Goal: Task Accomplishment & Management: Manage account settings

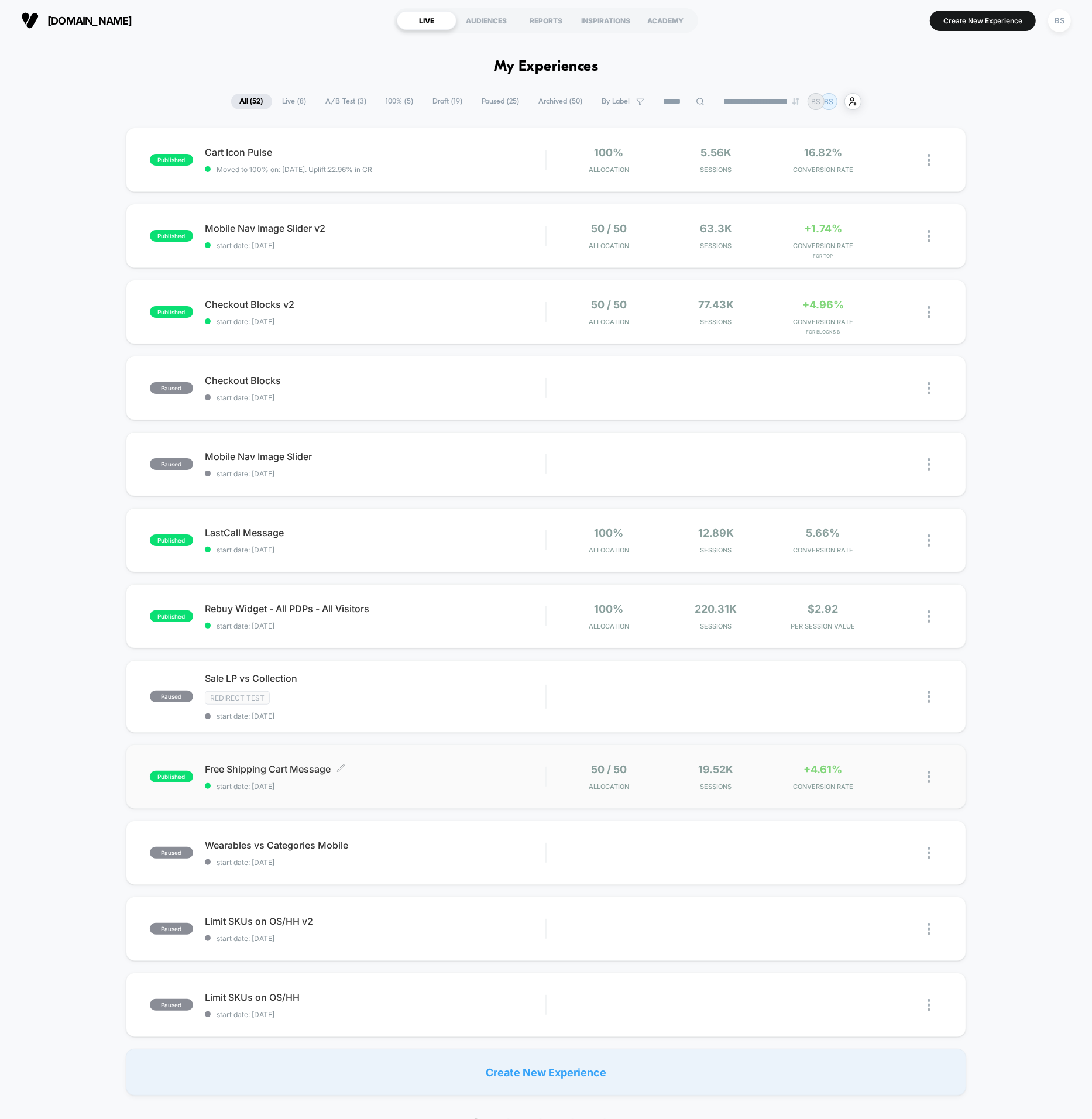
click at [544, 773] on span "Free Shipping Cart Message Click to edit experience details" at bounding box center [375, 769] width 341 height 12
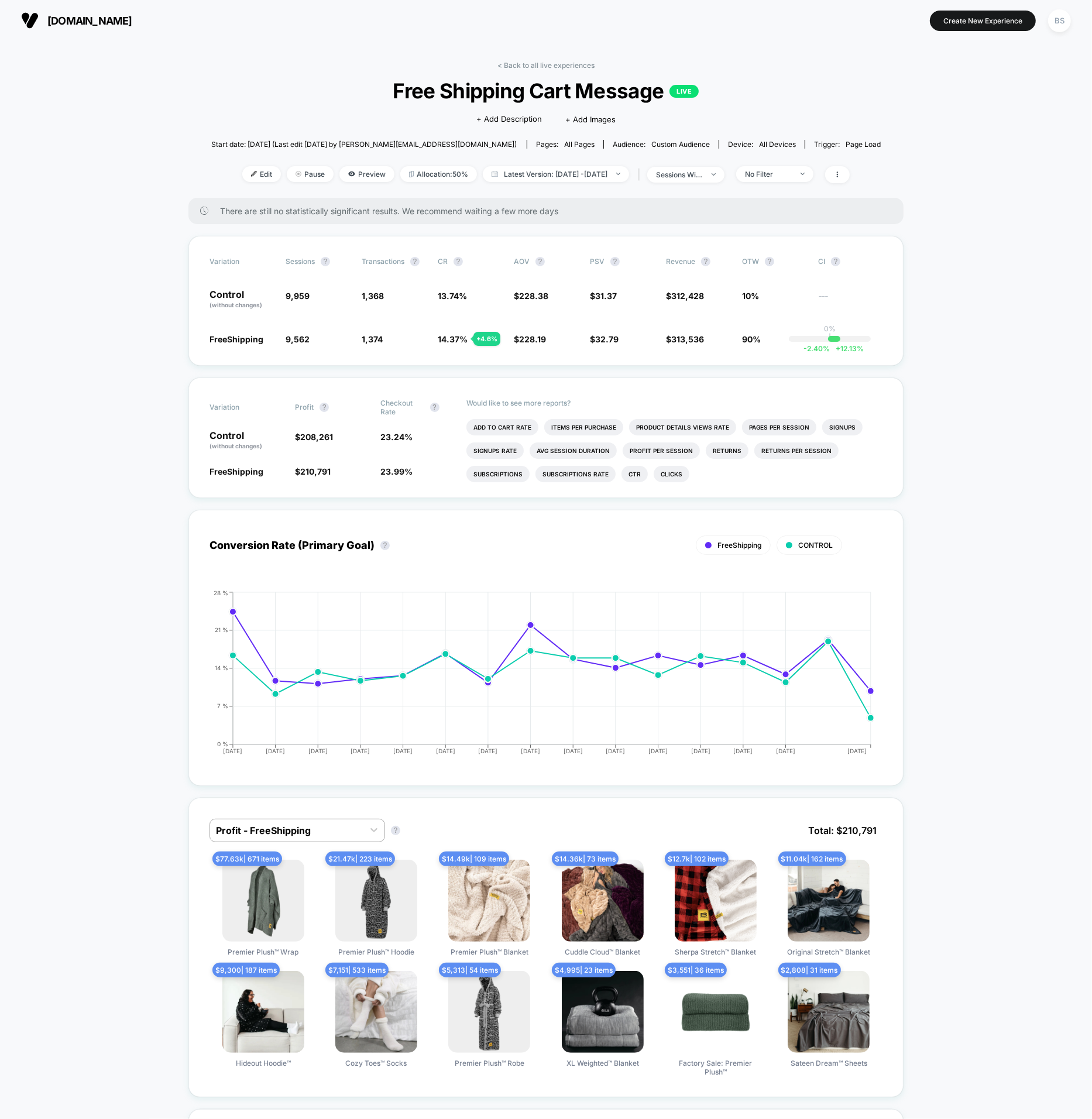
click at [516, 63] on link "< Back to all live experiences" at bounding box center [546, 65] width 97 height 9
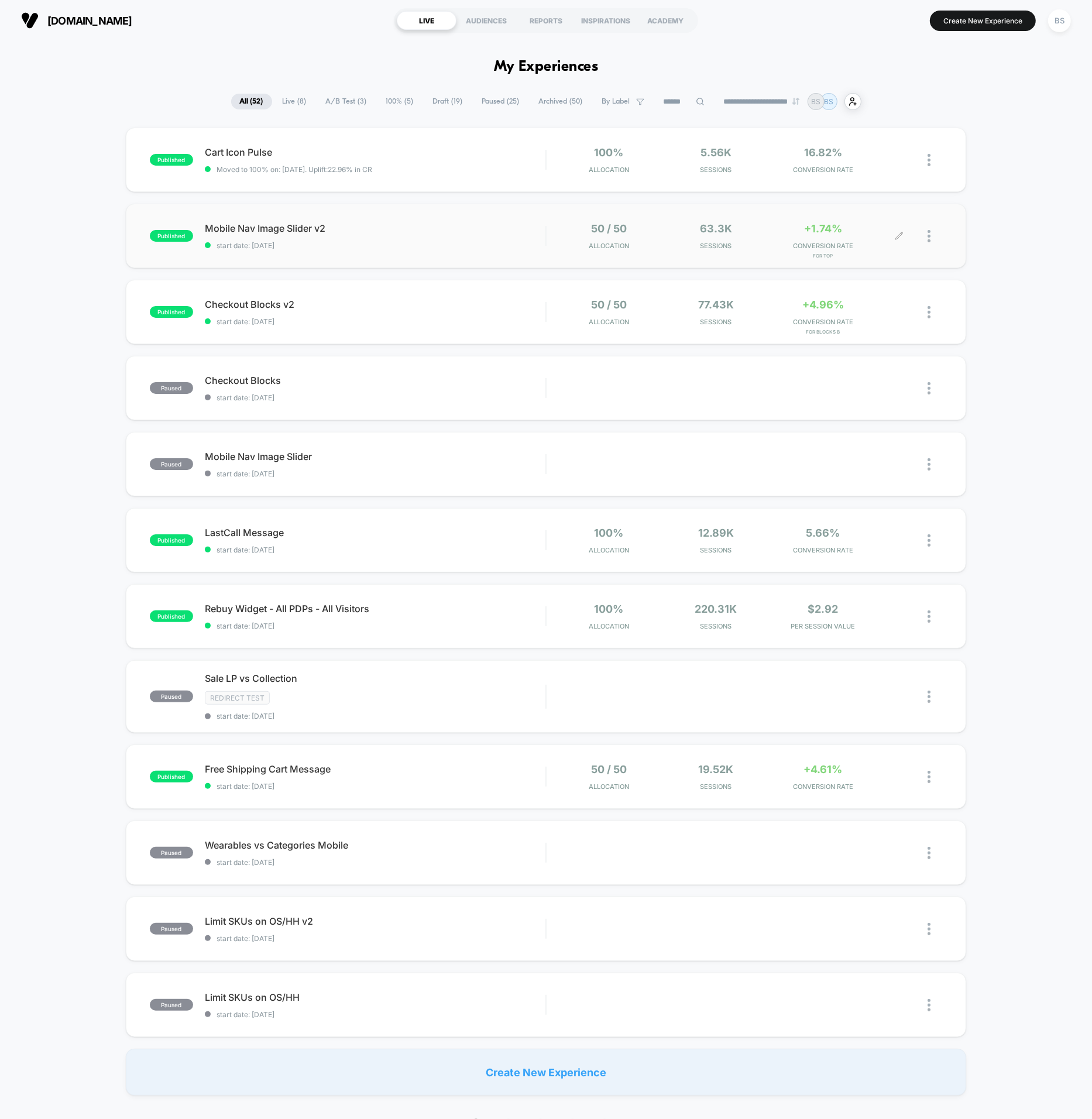
click at [776, 238] on div "+1.74% CONVERSION RATE for Top" at bounding box center [823, 236] width 101 height 28
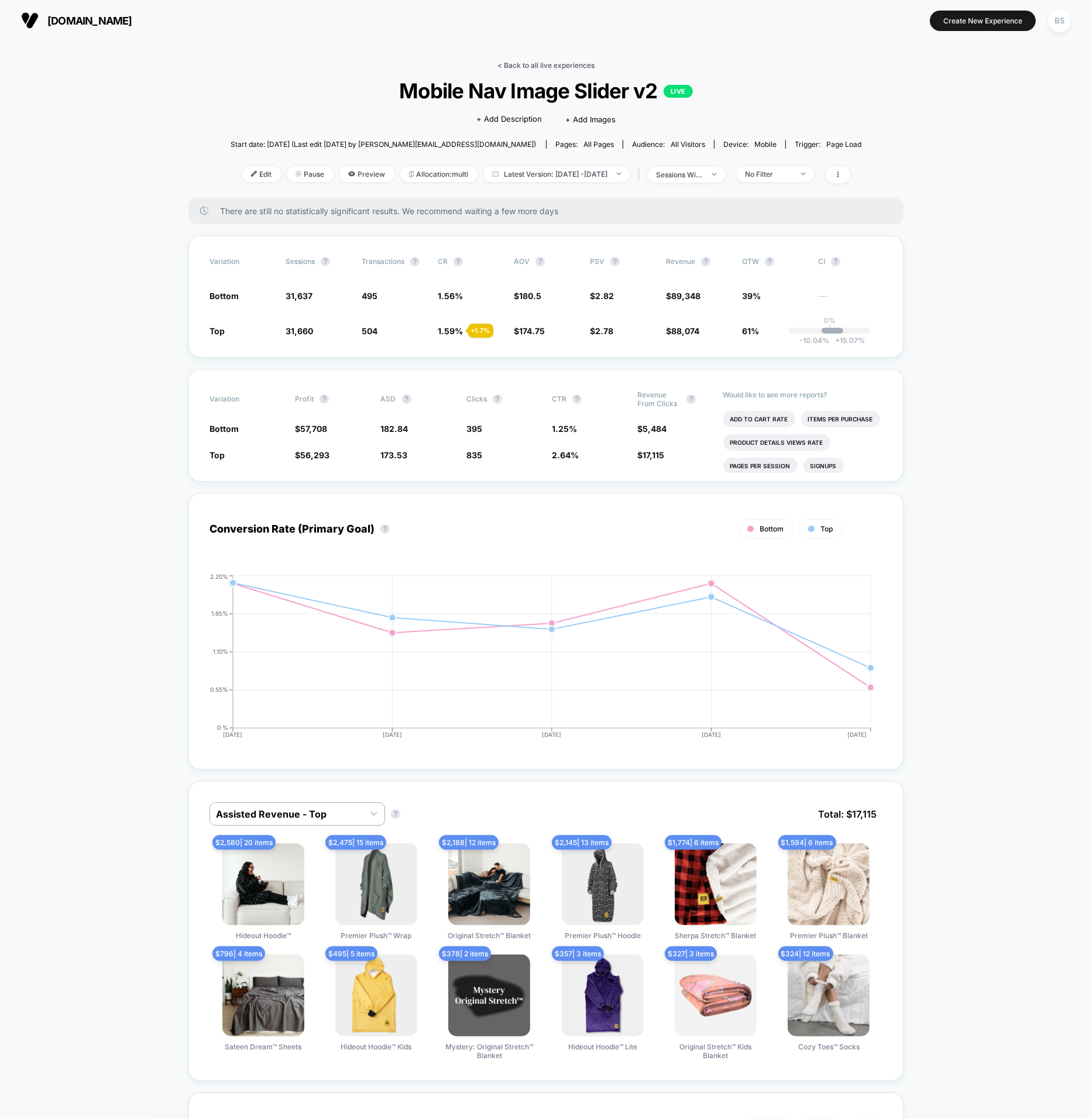
click at [509, 62] on link "< Back to all live experiences" at bounding box center [546, 65] width 97 height 9
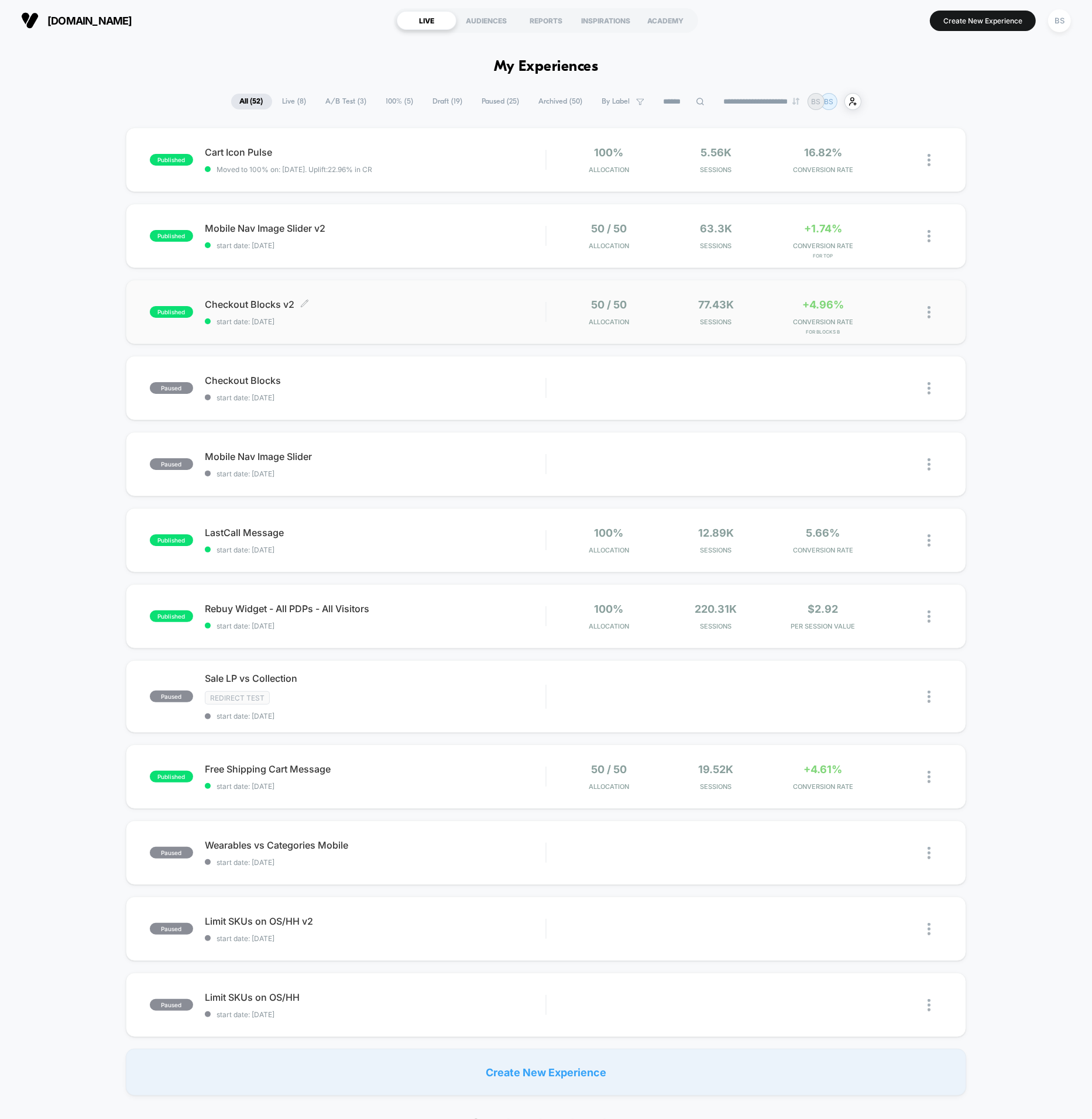
click at [420, 307] on span "Checkout Blocks v2 Click to edit experience details" at bounding box center [375, 304] width 341 height 12
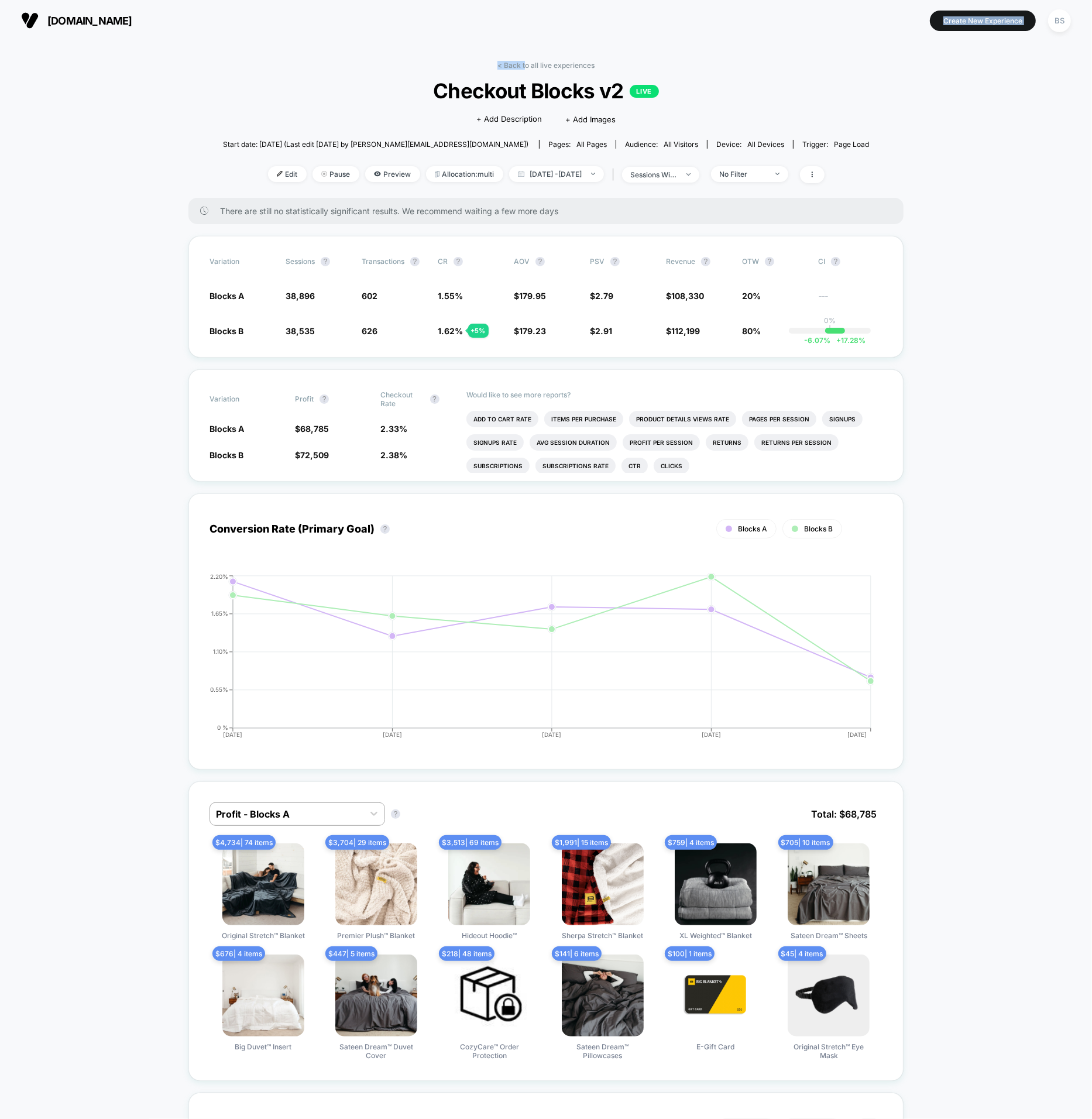
drag, startPoint x: 524, startPoint y: 66, endPoint x: 484, endPoint y: 19, distance: 61.7
click at [484, 24] on div "bigblanket.com Create New Experience BS bigblanket.com < Back to all live exper…" at bounding box center [546, 559] width 1092 height 1119
click at [748, 183] on div "Edit Pause Preview Allocation: multi Oct 4, 2025 - Oct 8, 2025 | sessions with …" at bounding box center [546, 174] width 646 height 17
click at [755, 176] on div "No Filter" at bounding box center [743, 174] width 47 height 9
click at [741, 269] on div "Returning Visitors" at bounding box center [754, 265] width 86 height 12
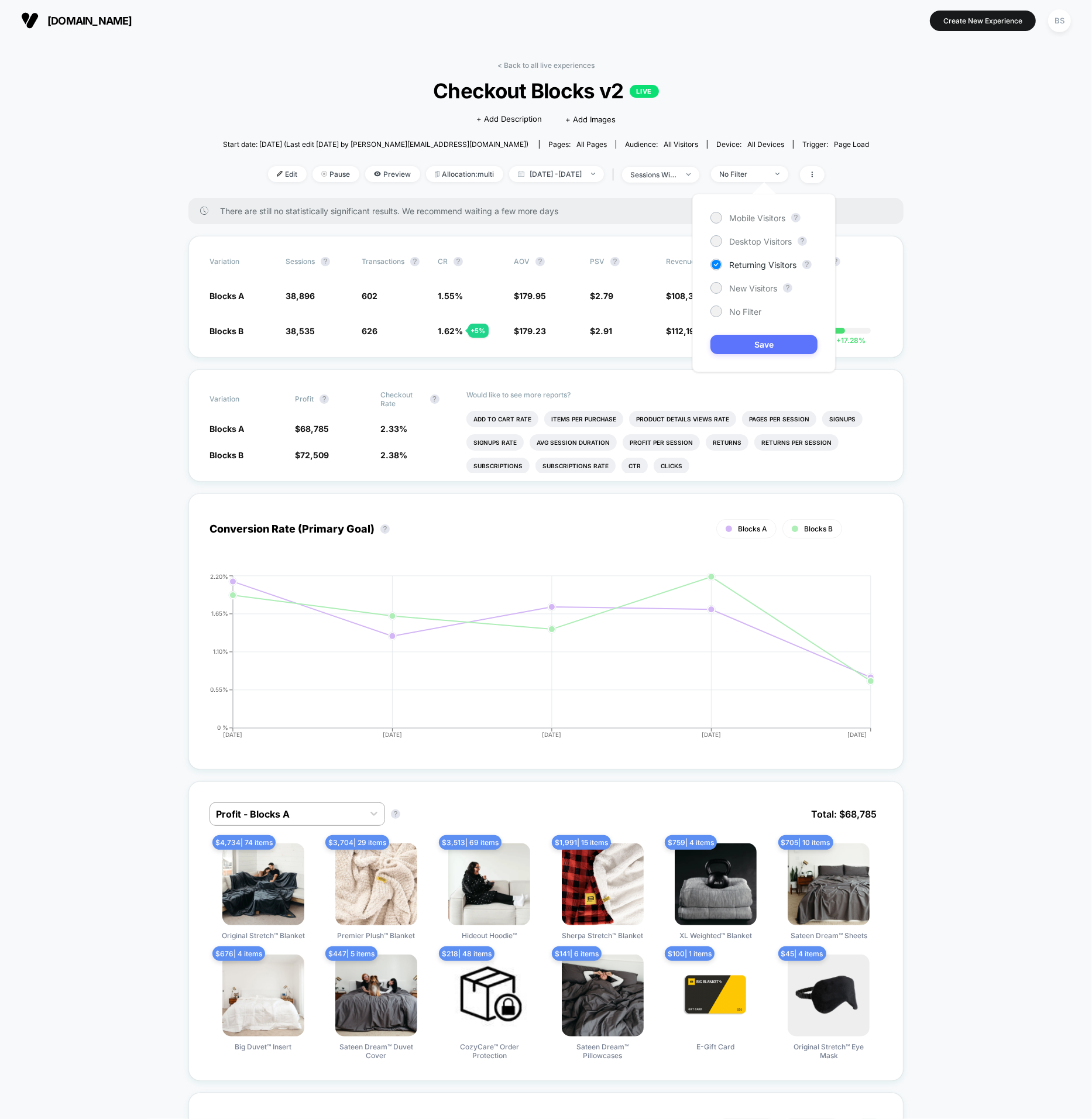
click at [745, 349] on button "Save" at bounding box center [764, 345] width 107 height 19
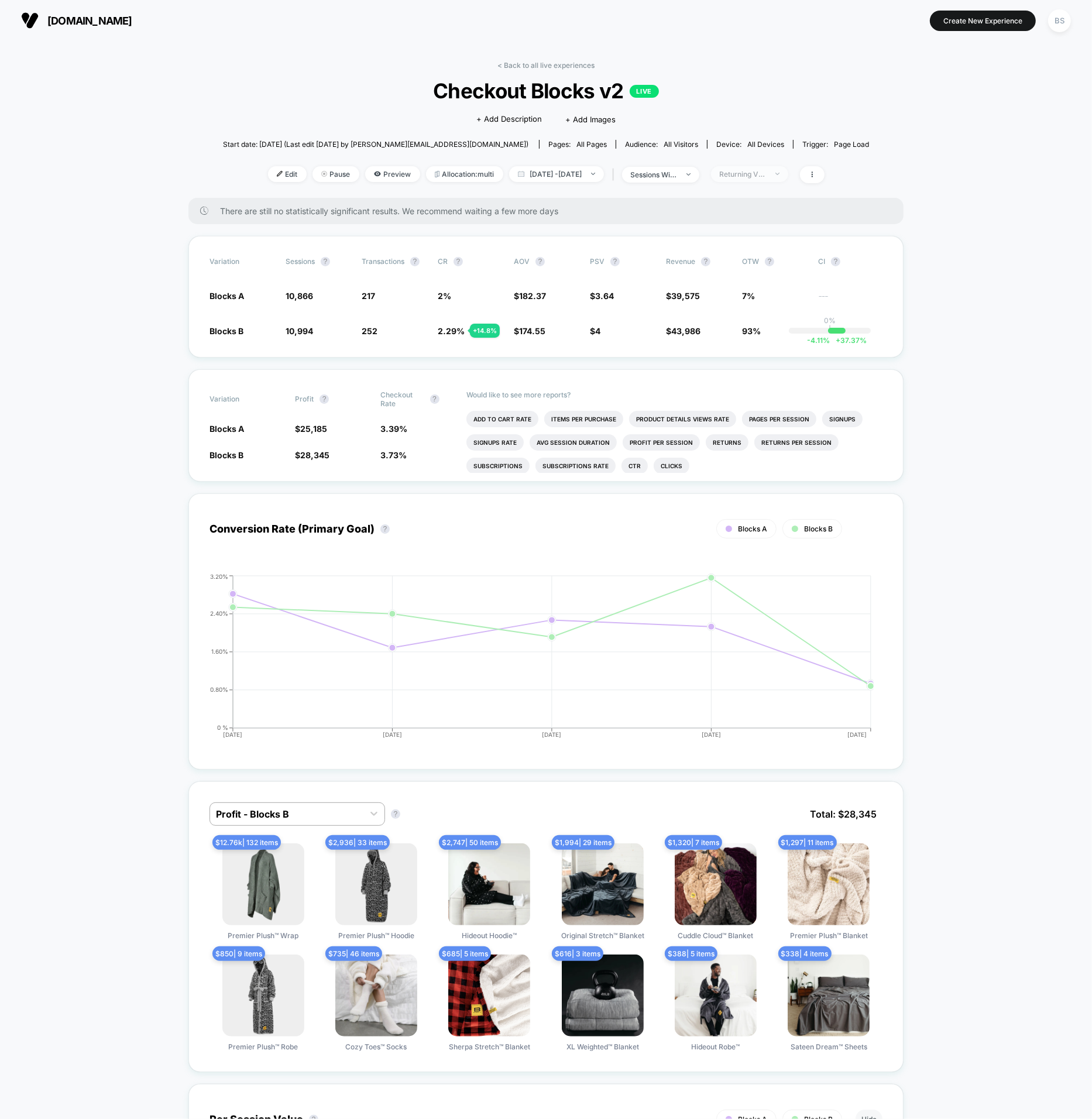
click at [787, 169] on span "Returning Visitors" at bounding box center [750, 174] width 77 height 16
click at [766, 238] on span "Desktop Visitors" at bounding box center [761, 242] width 62 height 10
click at [744, 345] on button "Save" at bounding box center [764, 345] width 107 height 19
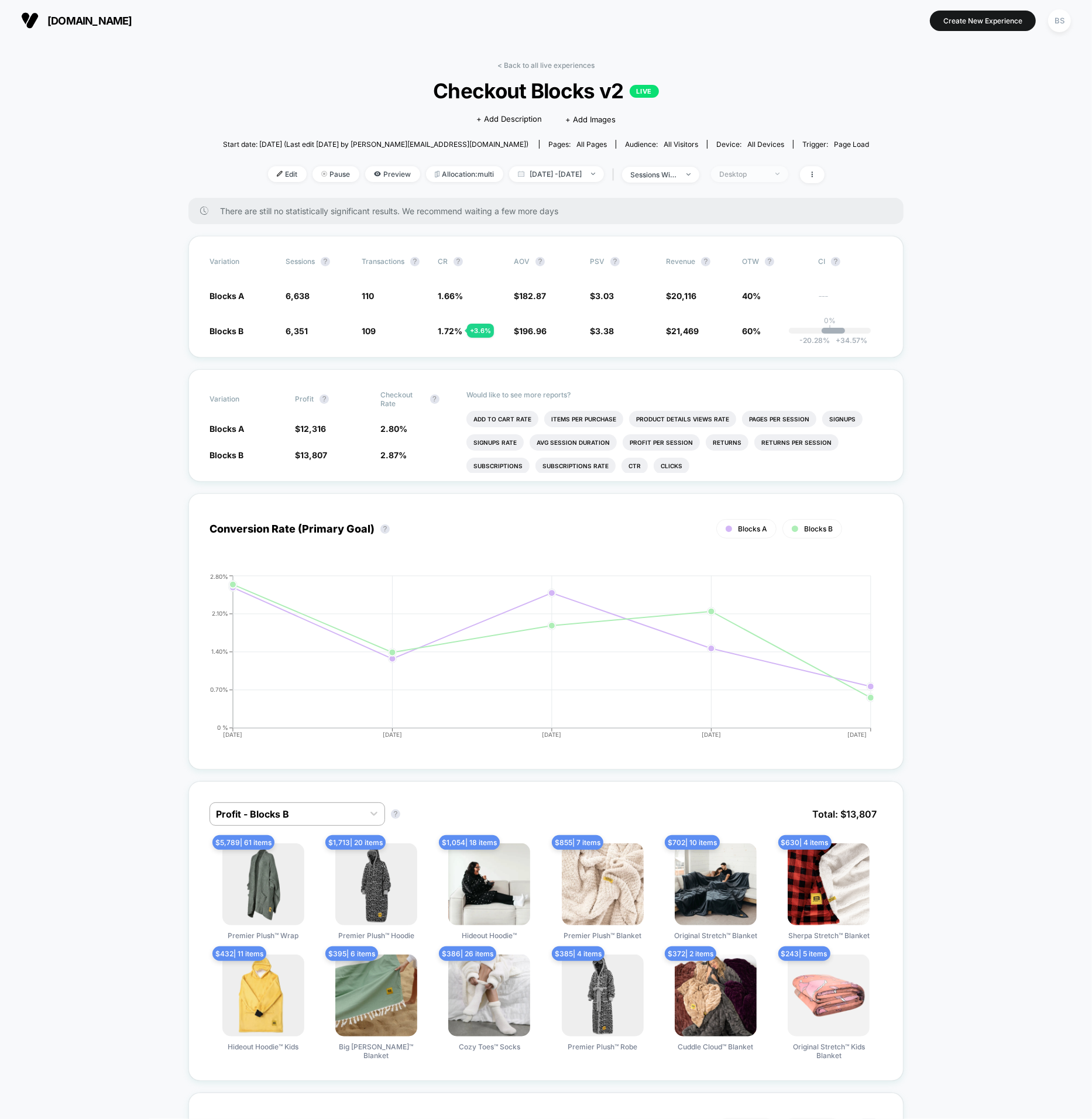
click at [774, 181] on span "Desktop" at bounding box center [750, 174] width 77 height 16
click at [770, 225] on div "Mobile Visitors ? Desktop Visitors ? Returning Visitors ? New Visitors ? No Fil…" at bounding box center [764, 283] width 143 height 179
click at [770, 216] on span "Mobile Visitors" at bounding box center [758, 218] width 56 height 10
click at [758, 352] on button "Save" at bounding box center [764, 345] width 107 height 19
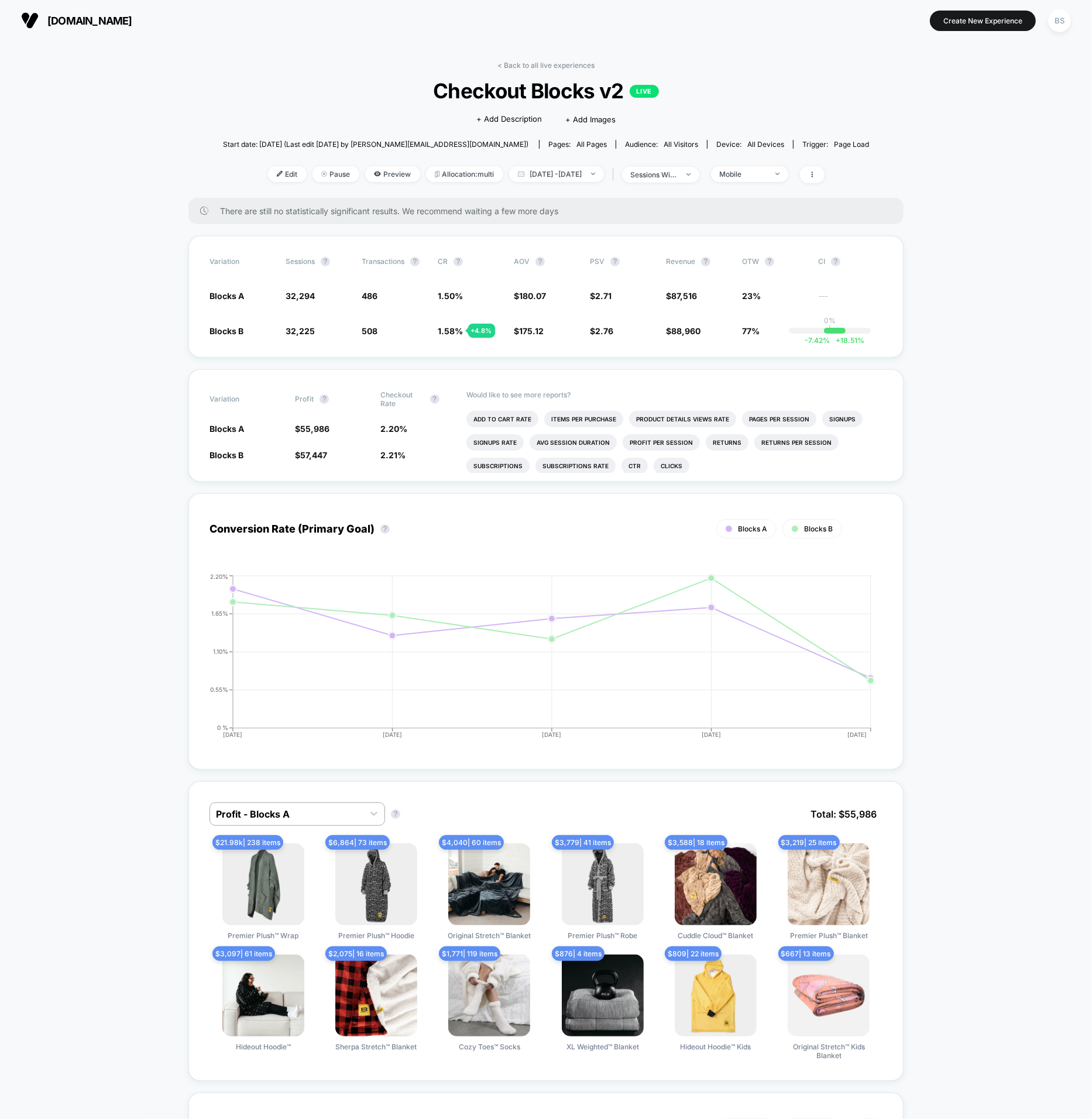
click at [778, 189] on div "< Back to all live experiences Checkout Blocks v2 LIVE Click to edit experience…" at bounding box center [546, 129] width 646 height 137
click at [777, 168] on span "Mobile" at bounding box center [750, 174] width 77 height 16
click at [749, 289] on span "New Visitors" at bounding box center [753, 288] width 48 height 10
click at [750, 354] on div "Mobile Visitors ? Desktop Visitors ? Returning Visitors ? New Visitors ? No Fil…" at bounding box center [764, 283] width 143 height 179
click at [750, 347] on button "Save" at bounding box center [764, 345] width 107 height 19
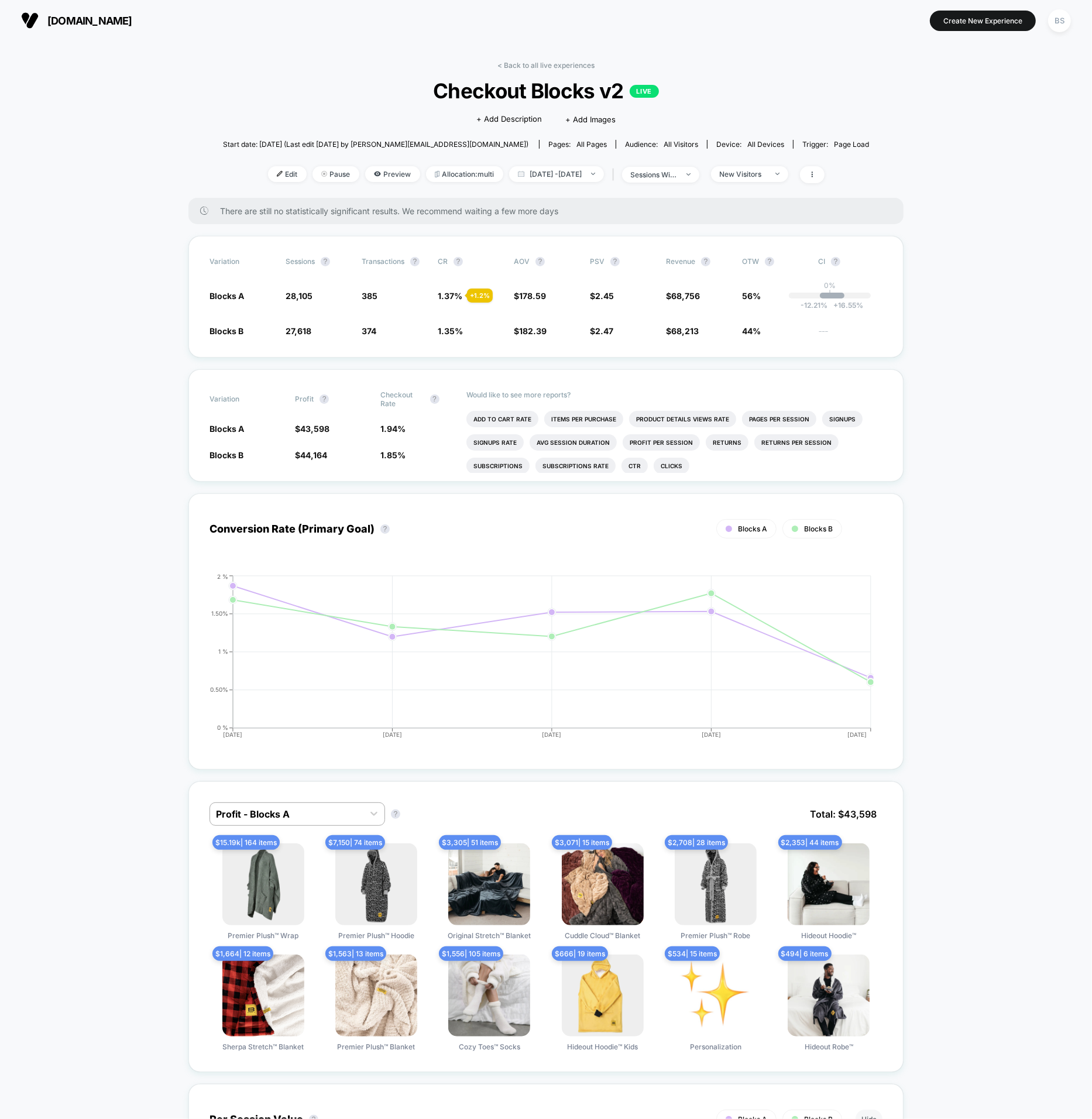
click at [524, 76] on div "< Back to all live experiences Checkout Blocks v2 LIVE Click to edit experience…" at bounding box center [546, 129] width 646 height 137
click at [524, 65] on link "< Back to all live experiences" at bounding box center [546, 65] width 97 height 9
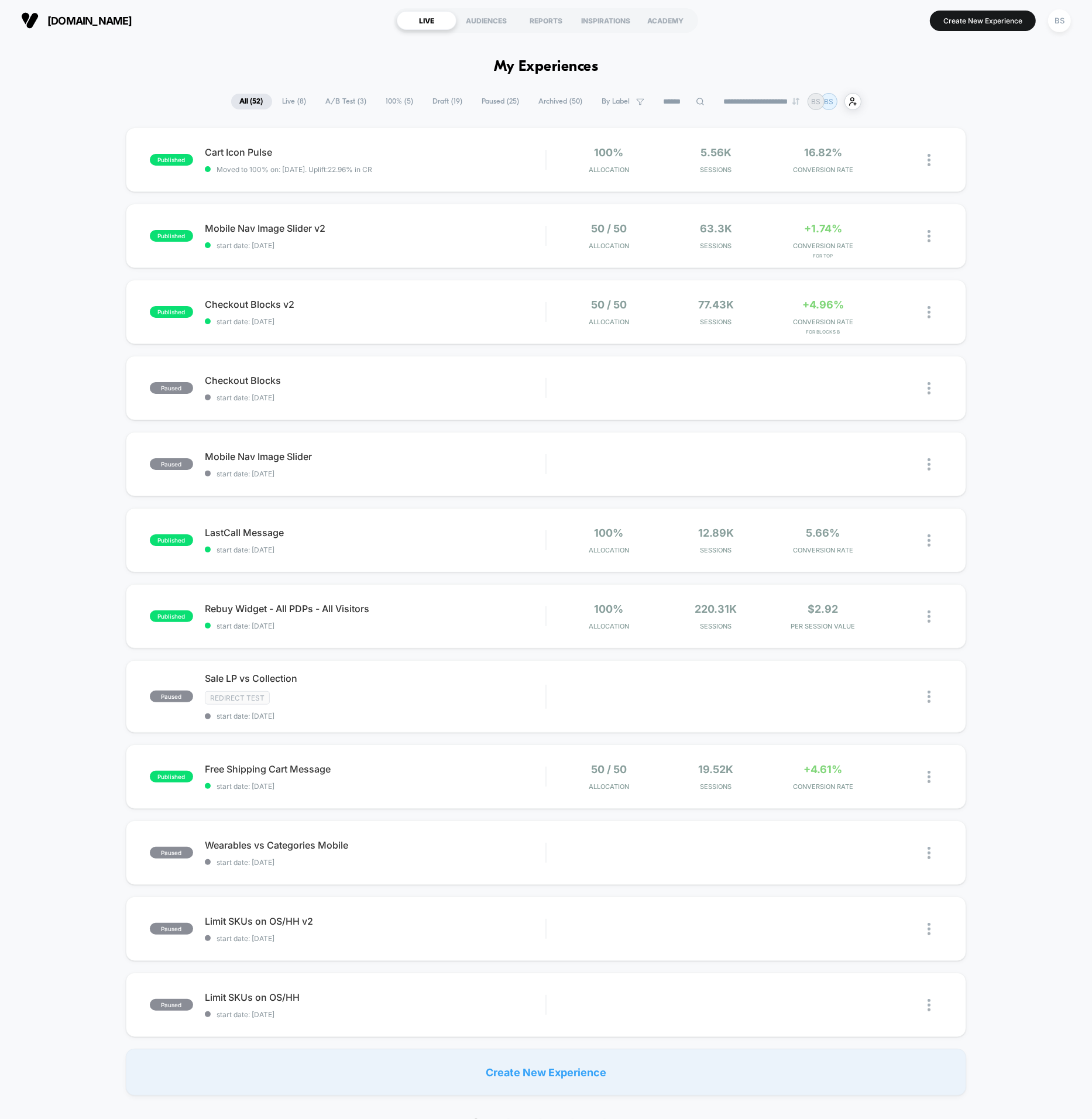
click at [434, 26] on div "LIVE" at bounding box center [427, 20] width 60 height 19
click at [524, 326] on div "published Checkout Blocks v2 start date: 10/4/2025 50 / 50 Allocation 78.08k Se…" at bounding box center [546, 312] width 841 height 64
